Goal: Transaction & Acquisition: Purchase product/service

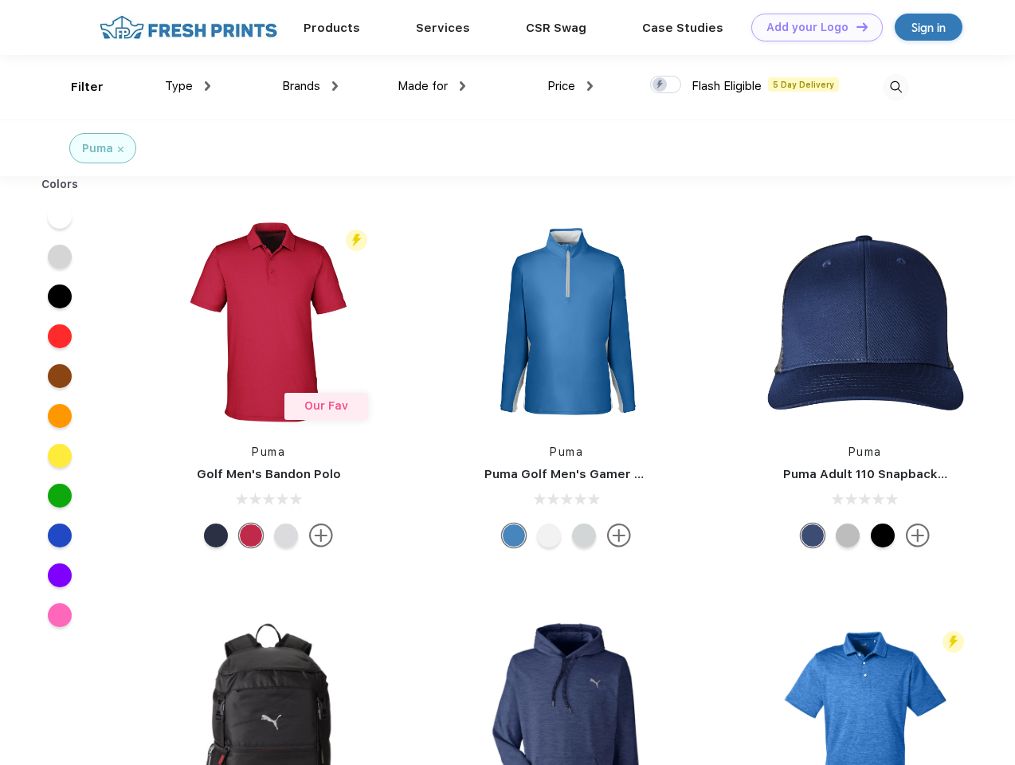
click at [811, 27] on link "Add your Logo Design Tool" at bounding box center [816, 28] width 131 height 28
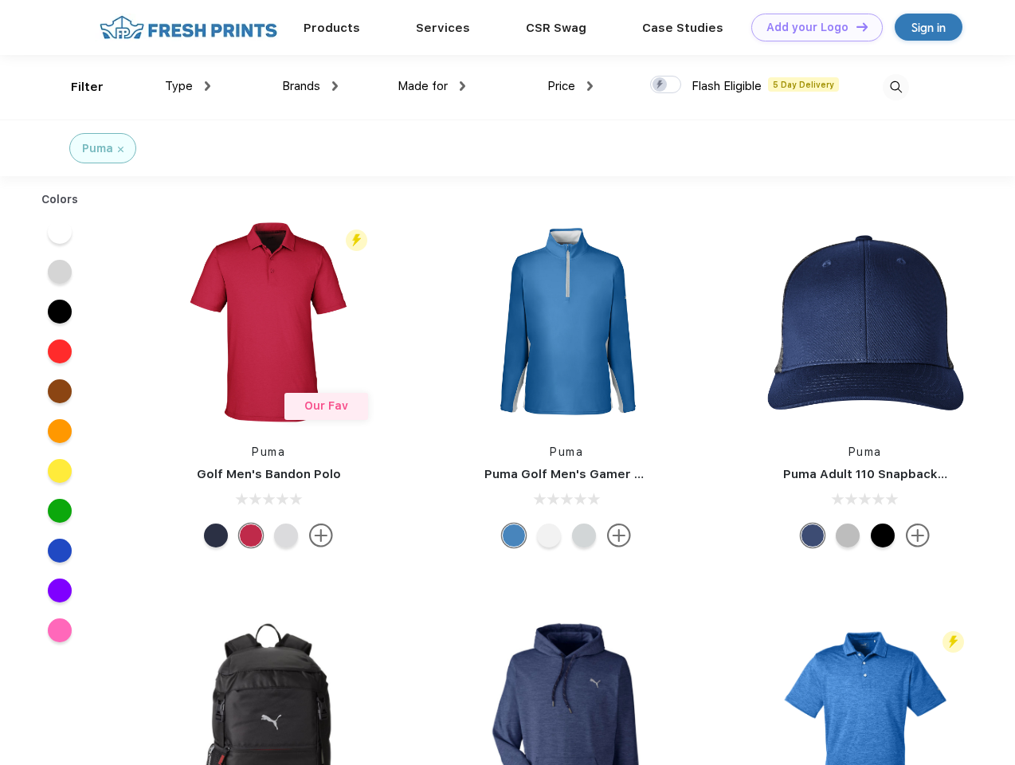
click at [0, 0] on div "Design Tool" at bounding box center [0, 0] width 0 height 0
click at [855, 26] on link "Add your Logo Design Tool" at bounding box center [816, 28] width 131 height 28
click at [76, 87] on div "Filter" at bounding box center [87, 87] width 33 height 18
click at [188, 86] on span "Type" at bounding box center [179, 86] width 28 height 14
click at [310, 86] on span "Brands" at bounding box center [301, 86] width 38 height 14
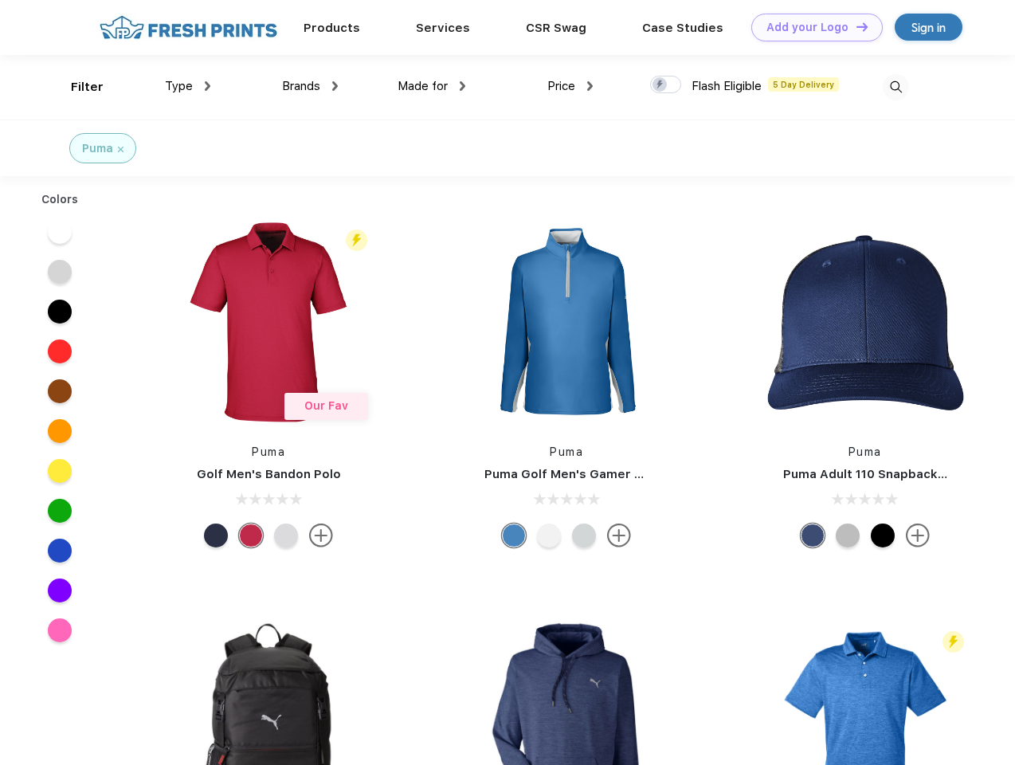
click at [432, 86] on span "Made for" at bounding box center [422, 86] width 50 height 14
click at [570, 86] on span "Price" at bounding box center [561, 86] width 28 height 14
click at [666, 85] on div at bounding box center [665, 85] width 31 height 18
click at [660, 85] on input "checkbox" at bounding box center [655, 80] width 10 height 10
click at [895, 87] on img at bounding box center [895, 87] width 26 height 26
